Goal: Task Accomplishment & Management: Manage account settings

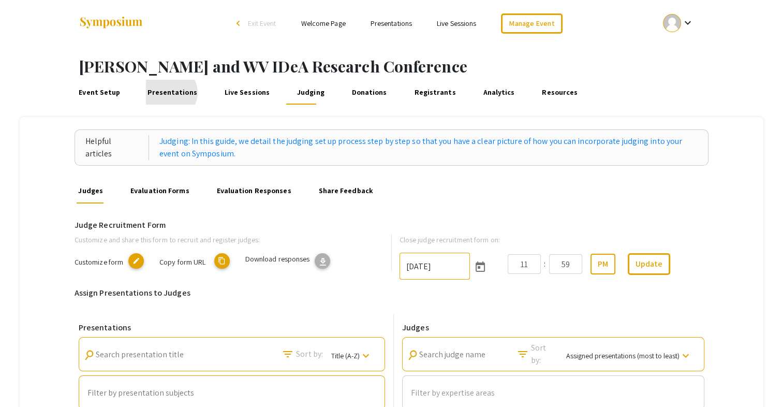
click at [168, 93] on link "Presentations" at bounding box center [172, 92] width 53 height 25
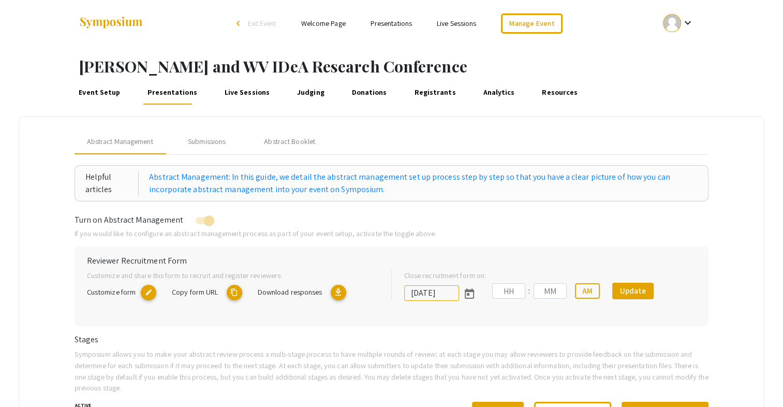
type input "[DATE]"
type input "09"
type input "50"
click at [215, 136] on div "Submissions" at bounding box center [207, 141] width 38 height 11
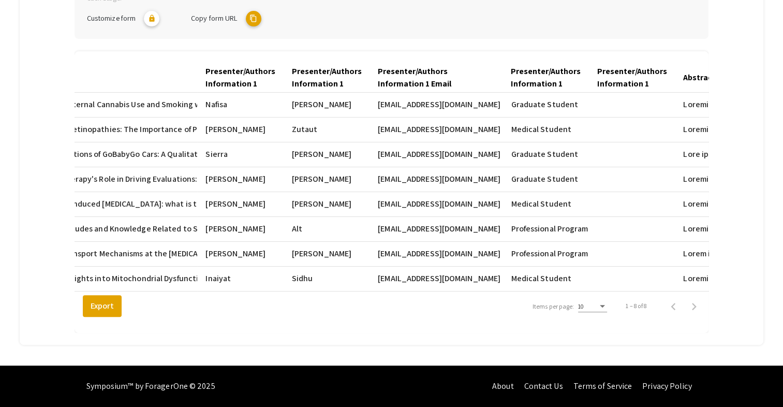
scroll to position [278, 0]
click at [605, 305] on div "Items per page:" at bounding box center [602, 306] width 5 height 3
click at [605, 324] on span "25" at bounding box center [597, 324] width 29 height 19
click at [779, 49] on div "[PERSON_NAME] and WV IDeA Research Conference Event Setup Presentations Live Se…" at bounding box center [391, 71] width 783 height 590
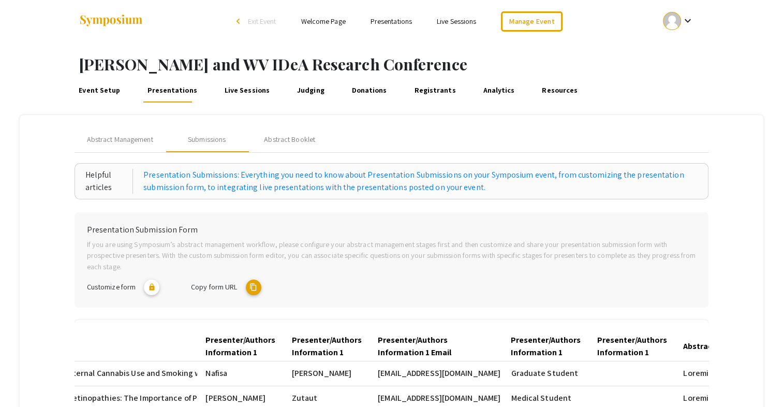
scroll to position [0, 0]
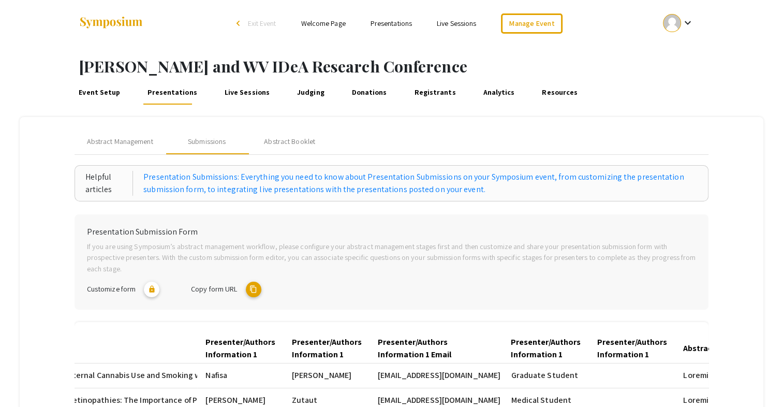
click at [306, 90] on link "Judging" at bounding box center [310, 92] width 31 height 25
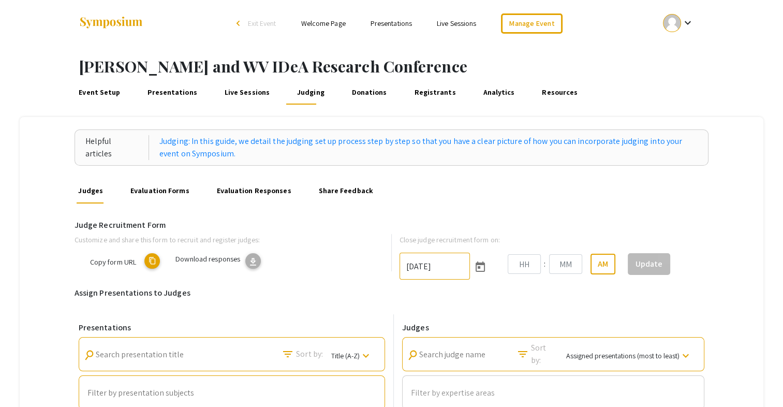
type input "[DATE]"
type input "11"
type input "59"
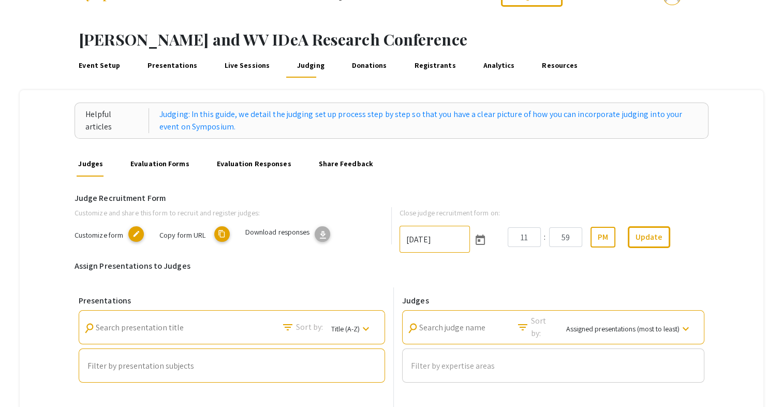
scroll to position [52, 0]
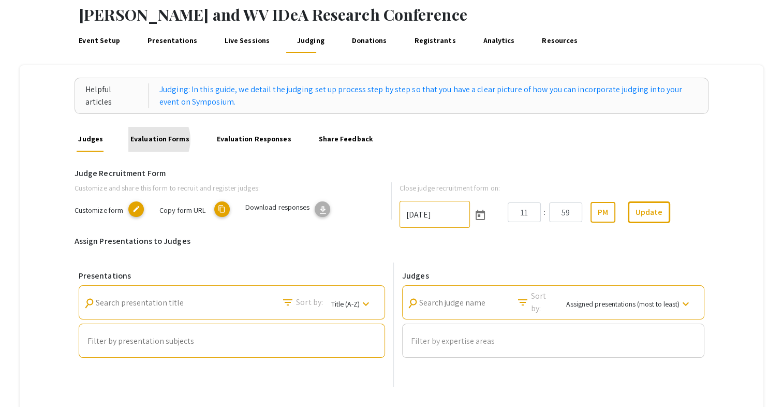
click at [148, 139] on link "Evaluation Forms" at bounding box center [159, 139] width 63 height 25
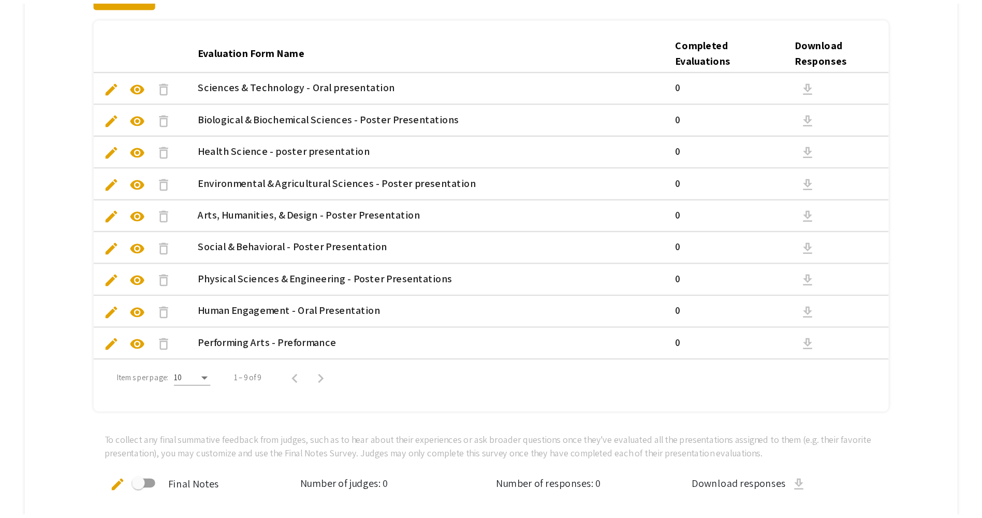
scroll to position [207, 0]
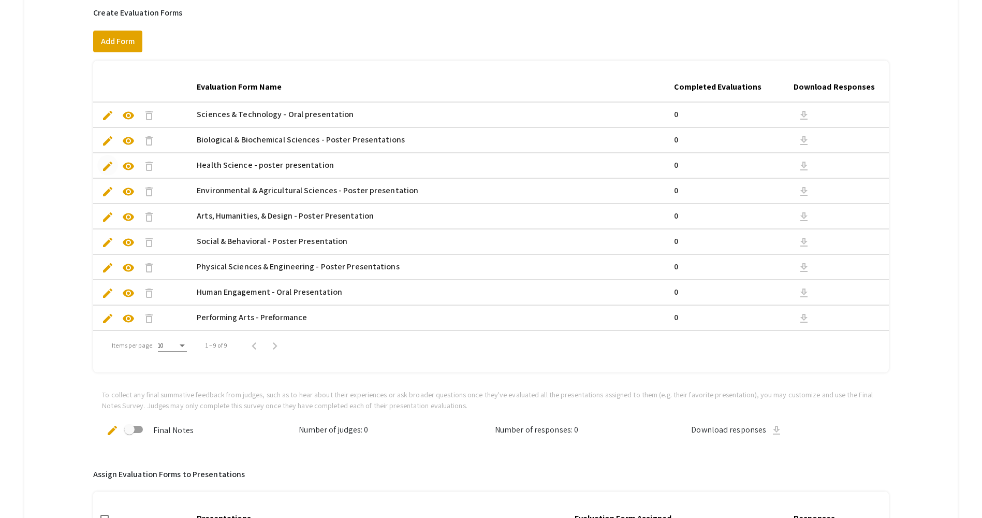
click at [110, 163] on span "edit" at bounding box center [107, 166] width 12 height 12
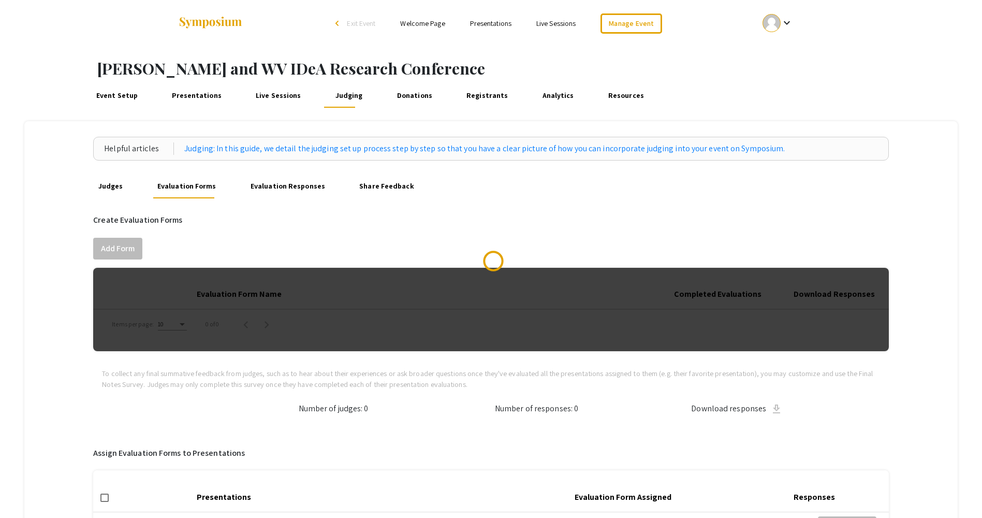
scroll to position [192, 0]
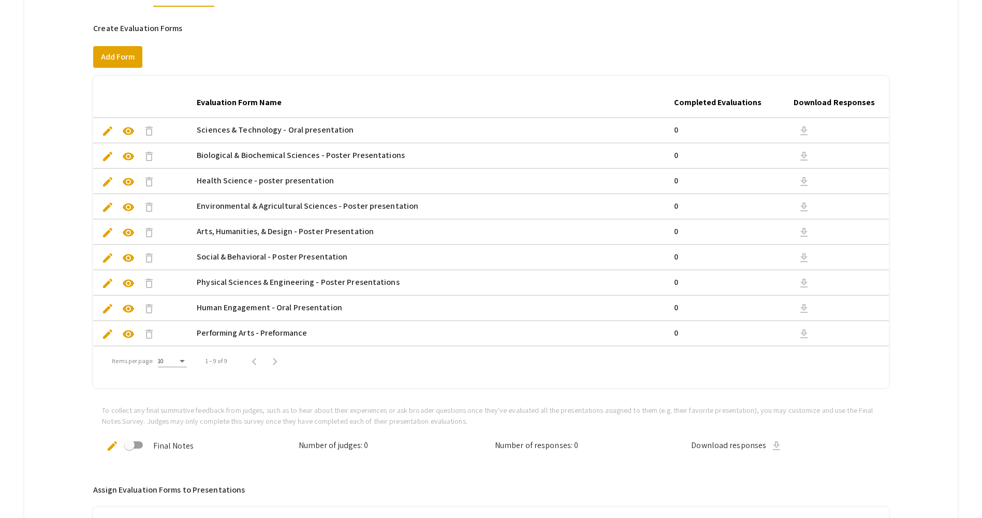
click at [107, 161] on span "edit" at bounding box center [107, 156] width 12 height 12
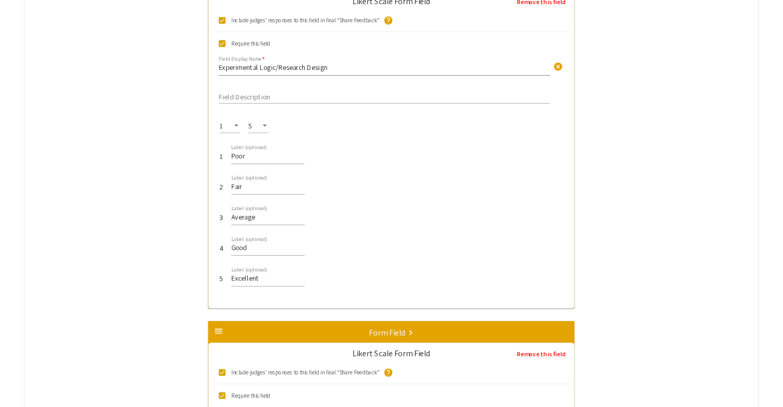
scroll to position [1863, 0]
